Goal: Use online tool/utility: Utilize a website feature to perform a specific function

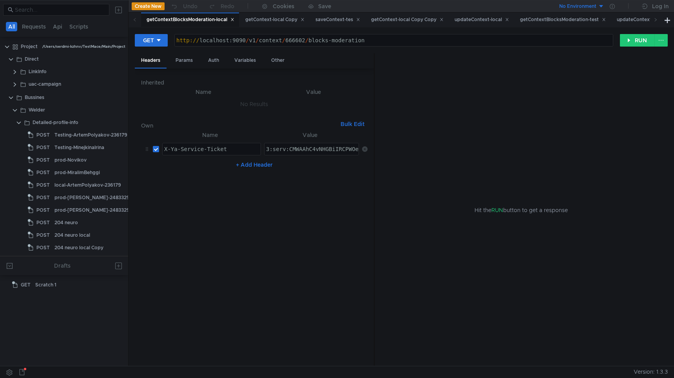
scroll to position [29, 0]
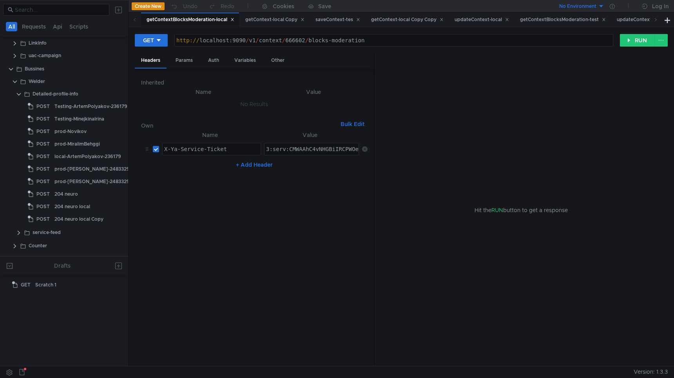
paste textarea "O-AAhCcwvbGBiIRCPWOehD1jnog7oHekaXU_gE:OhNu4_HUQjcpUcx0Q-uq0nhLBgrVaSByHaNp7NmZ…"
type textarea "3:serv:CO-AAhCcwvbGBiIRCPWOehD1jnog7oHekaXU_gE:OhNu4_HUQjcpUcx0Q-uq0nhLBgrVaSBy…"
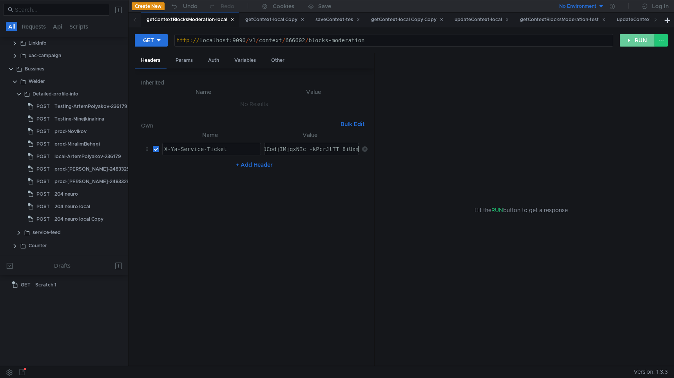
click at [631, 39] on button "RUN" at bounding box center [636, 40] width 35 height 13
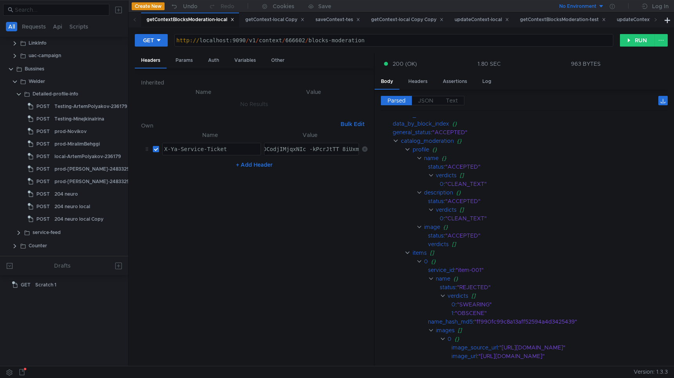
scroll to position [0, 0]
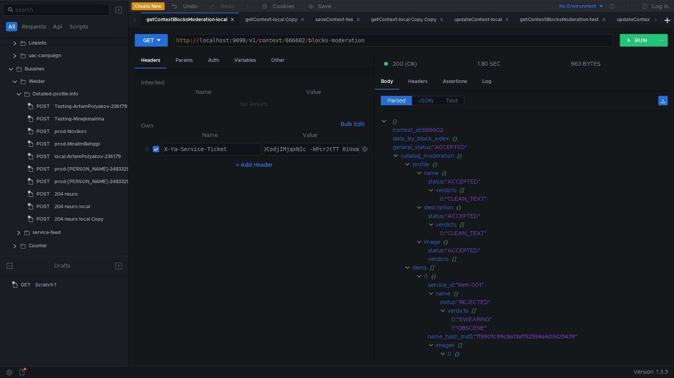
click at [426, 99] on span "JSON" at bounding box center [425, 100] width 15 height 7
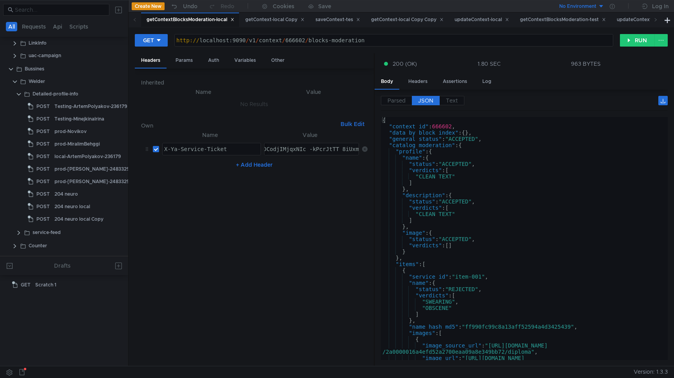
click at [432, 146] on div "{ "context_id" : 666602 , "data_by_block_index" : { } , "general_status" : "ACC…" at bounding box center [522, 248] width 283 height 262
click at [410, 154] on div "{ "context_id" : 666602 , "data_by_block_index" : { } , "general_status" : "ACC…" at bounding box center [522, 248] width 283 height 262
click at [411, 168] on div "{ "context_id" : 666602 , "data_by_block_index" : { } , "general_status" : "ACC…" at bounding box center [522, 248] width 283 height 262
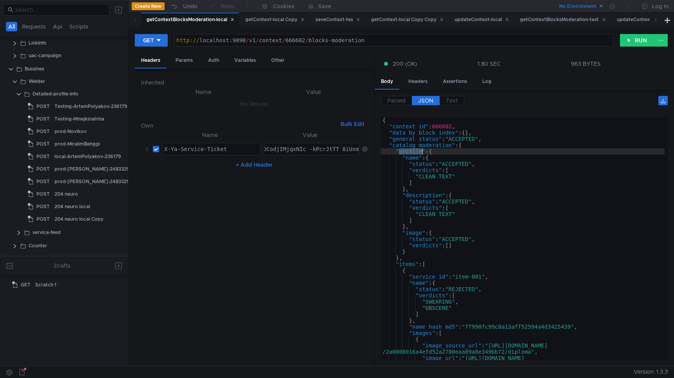
click at [411, 168] on div "{ "context_id" : 666602 , "data_by_block_index" : { } , "general_status" : "ACC…" at bounding box center [522, 248] width 283 height 262
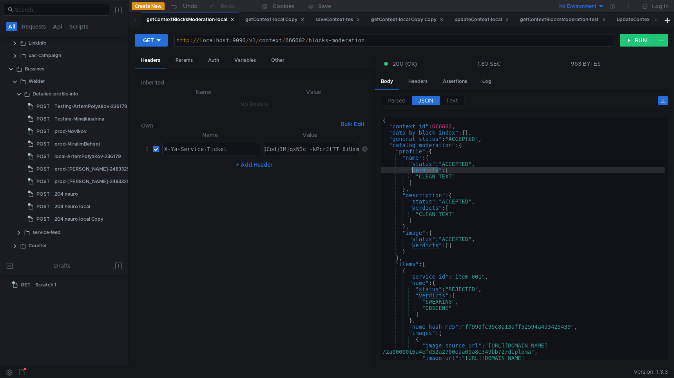
click at [413, 188] on div "{ "context_id" : 666602 , "data_by_block_index" : { } , "general_status" : "ACC…" at bounding box center [522, 248] width 283 height 262
type textarea "},"
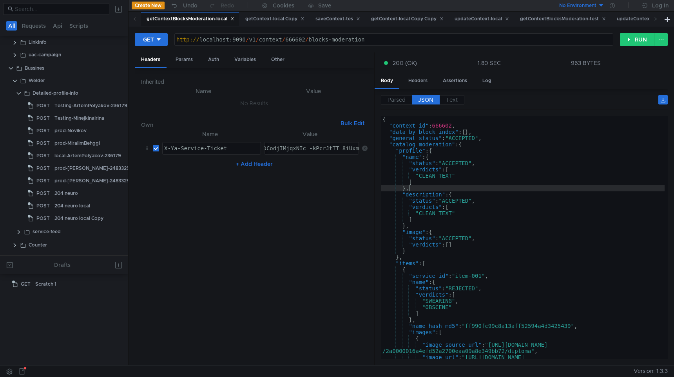
click at [296, 38] on div "http:// localhost:9090 / v1 / context / 666602 / blocks-moderation" at bounding box center [394, 45] width 438 height 19
paste textarea "90448"
click at [632, 42] on button "RUN" at bounding box center [636, 39] width 35 height 13
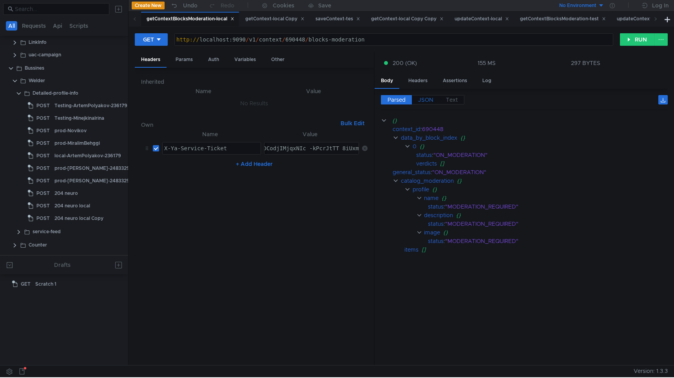
click at [426, 97] on span "JSON" at bounding box center [425, 99] width 15 height 7
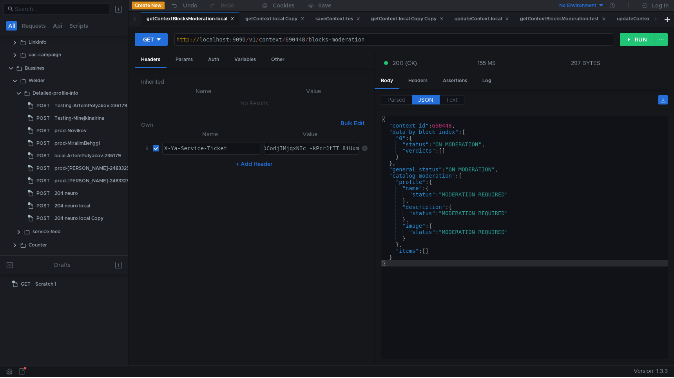
click at [298, 41] on div "http:// localhost:9090 / v1 / context / 690448 / blocks-moderation" at bounding box center [394, 45] width 438 height 19
type textarea "[URL]"
click at [641, 41] on button "RUN" at bounding box center [636, 39] width 35 height 13
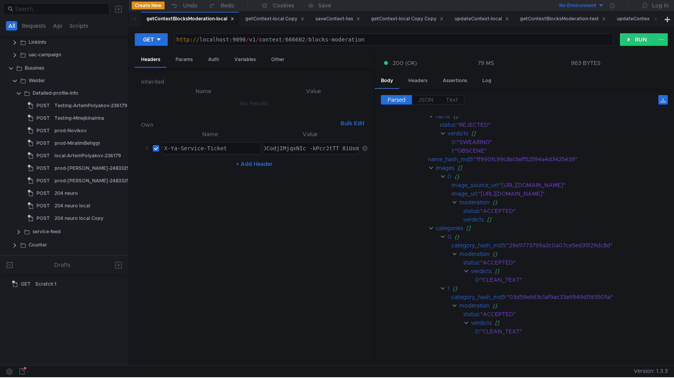
scroll to position [61, 0]
